Goal: Transaction & Acquisition: Download file/media

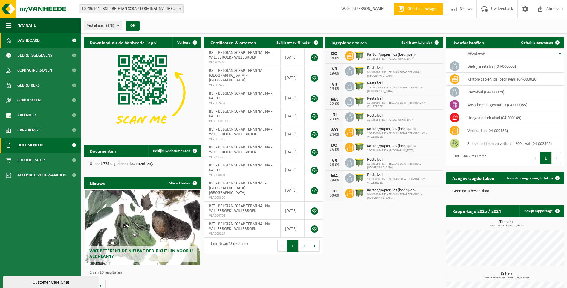
click at [36, 144] on span "Documenten" at bounding box center [29, 145] width 25 height 15
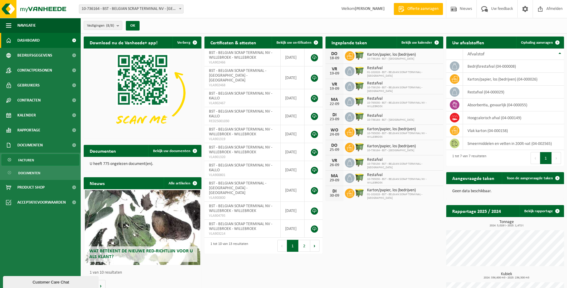
click at [26, 159] on span "Facturen" at bounding box center [26, 159] width 16 height 11
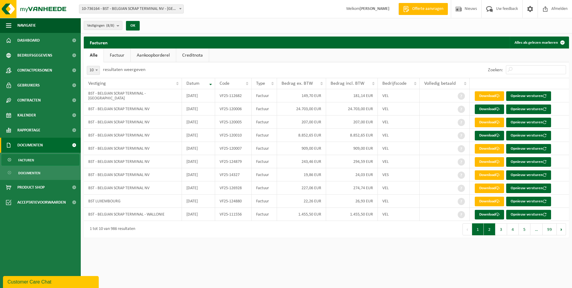
click at [492, 230] on button "2" at bounding box center [490, 229] width 12 height 12
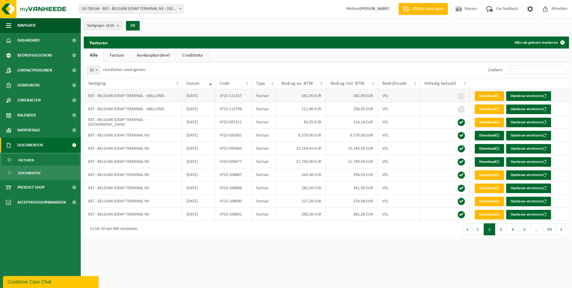
click at [488, 95] on link "Download" at bounding box center [489, 96] width 29 height 10
click at [498, 112] on link "Download" at bounding box center [489, 109] width 29 height 10
